Goal: Information Seeking & Learning: Understand process/instructions

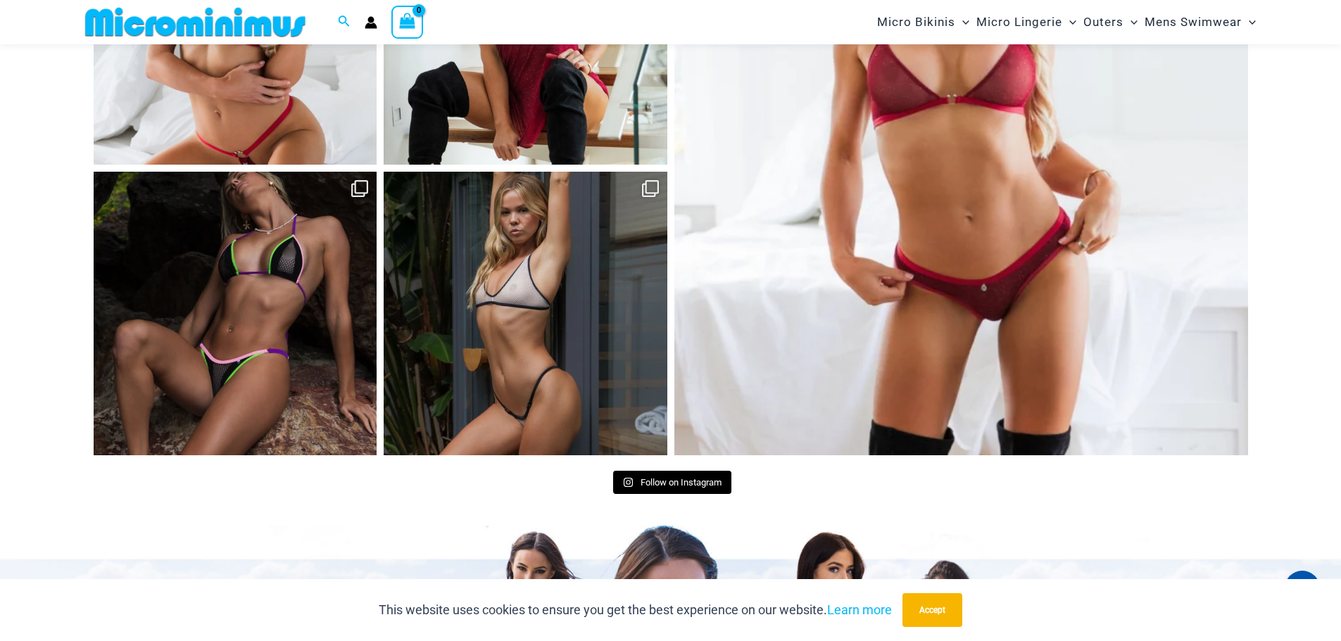
scroll to position [7260, 0]
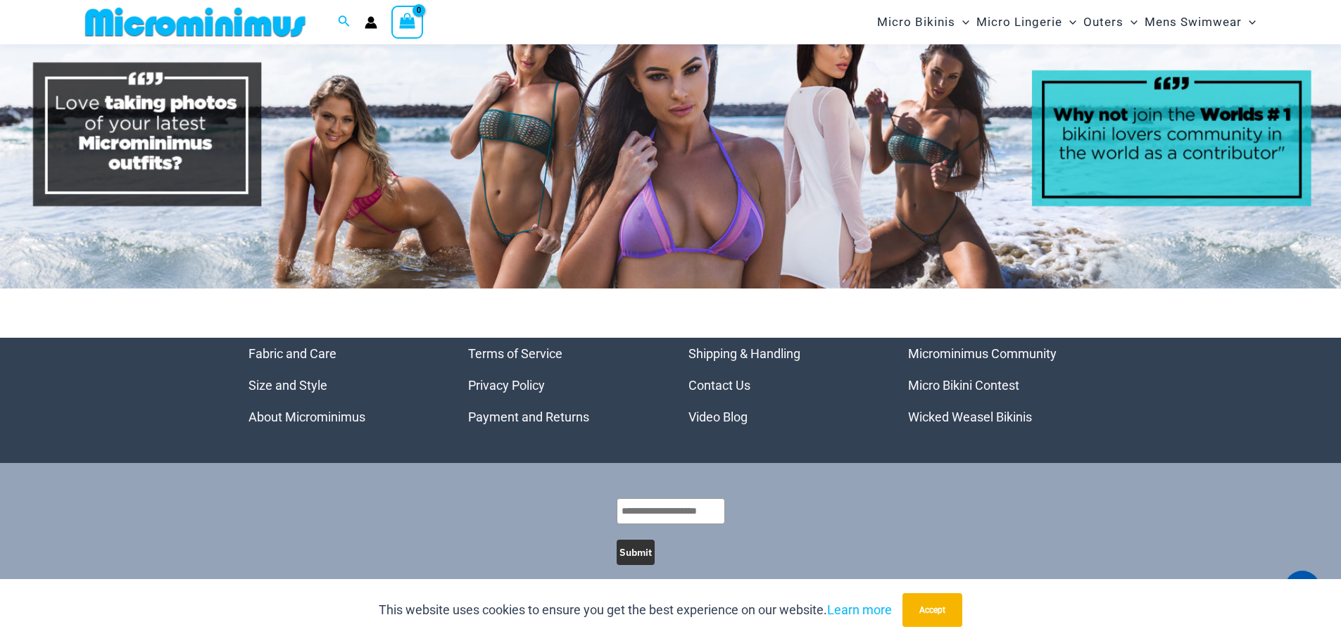
click at [755, 346] on link "Shipping & Handling" at bounding box center [745, 353] width 112 height 15
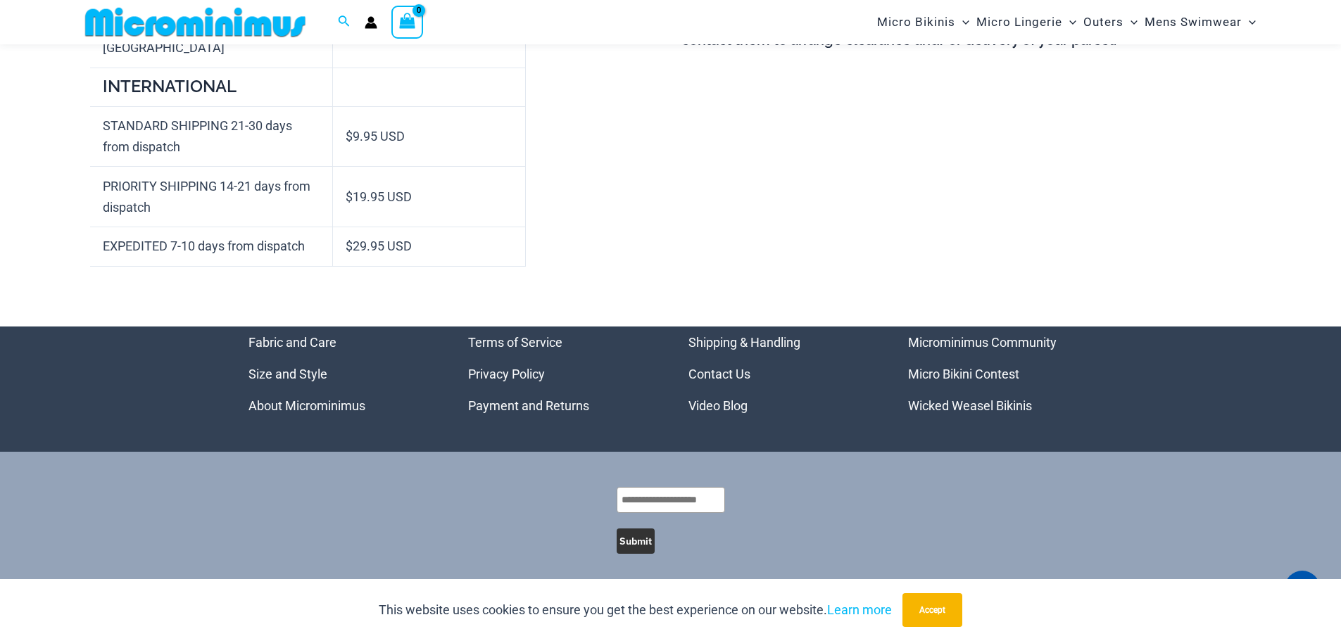
scroll to position [789, 0]
